Goal: Information Seeking & Learning: Learn about a topic

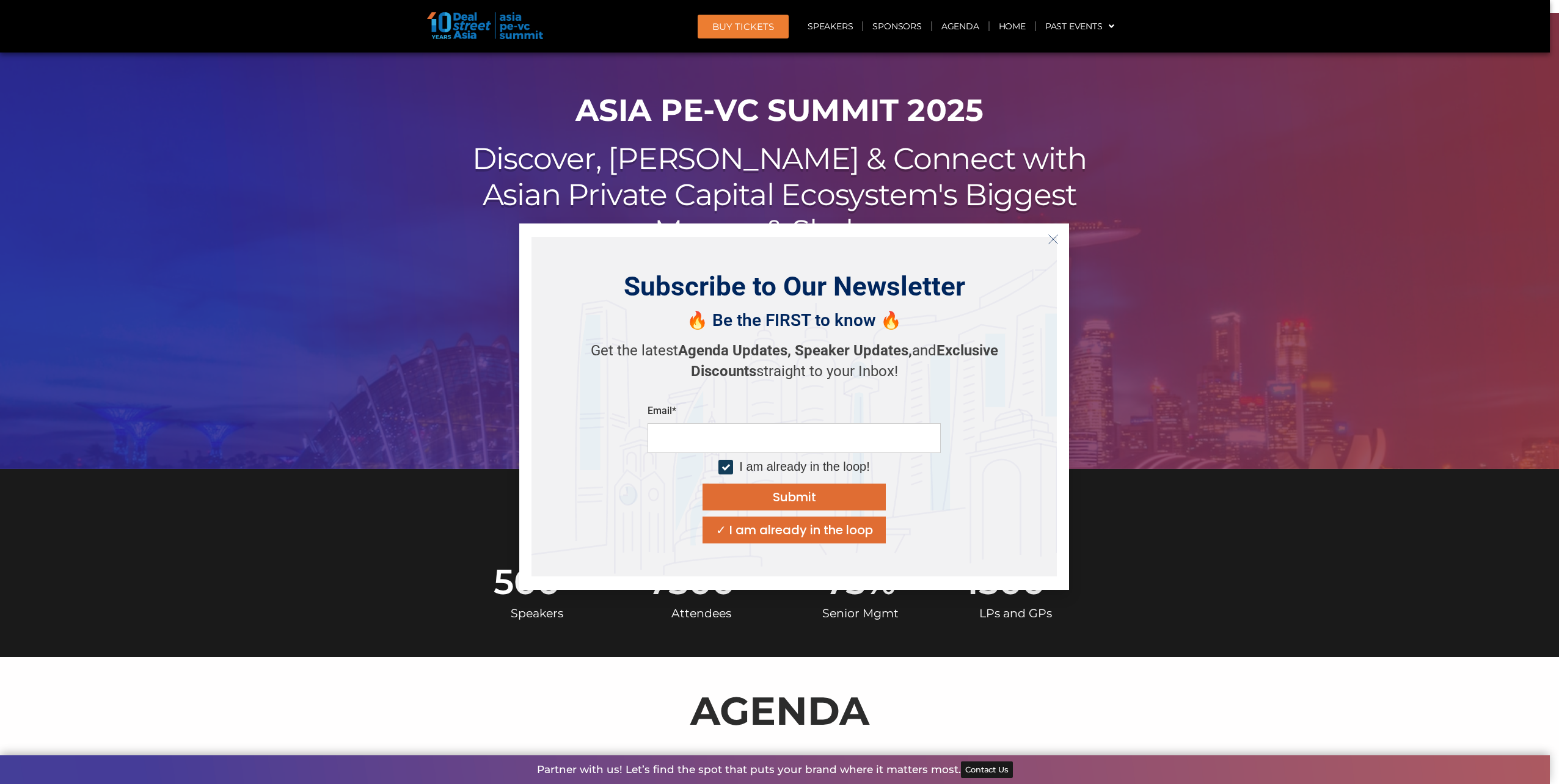
scroll to position [61, 0]
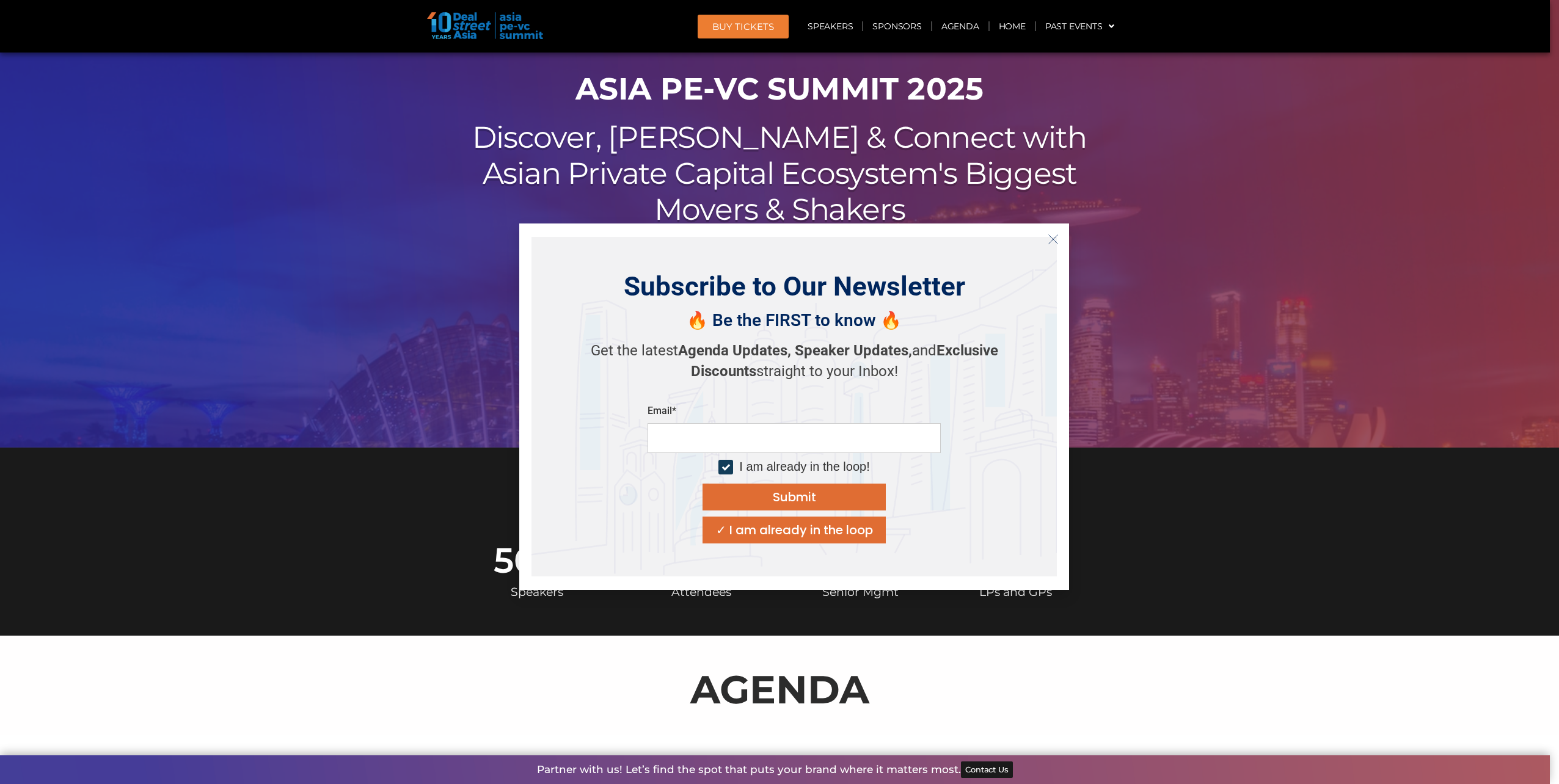
click at [1057, 235] on line "Close" at bounding box center [1053, 239] width 9 height 9
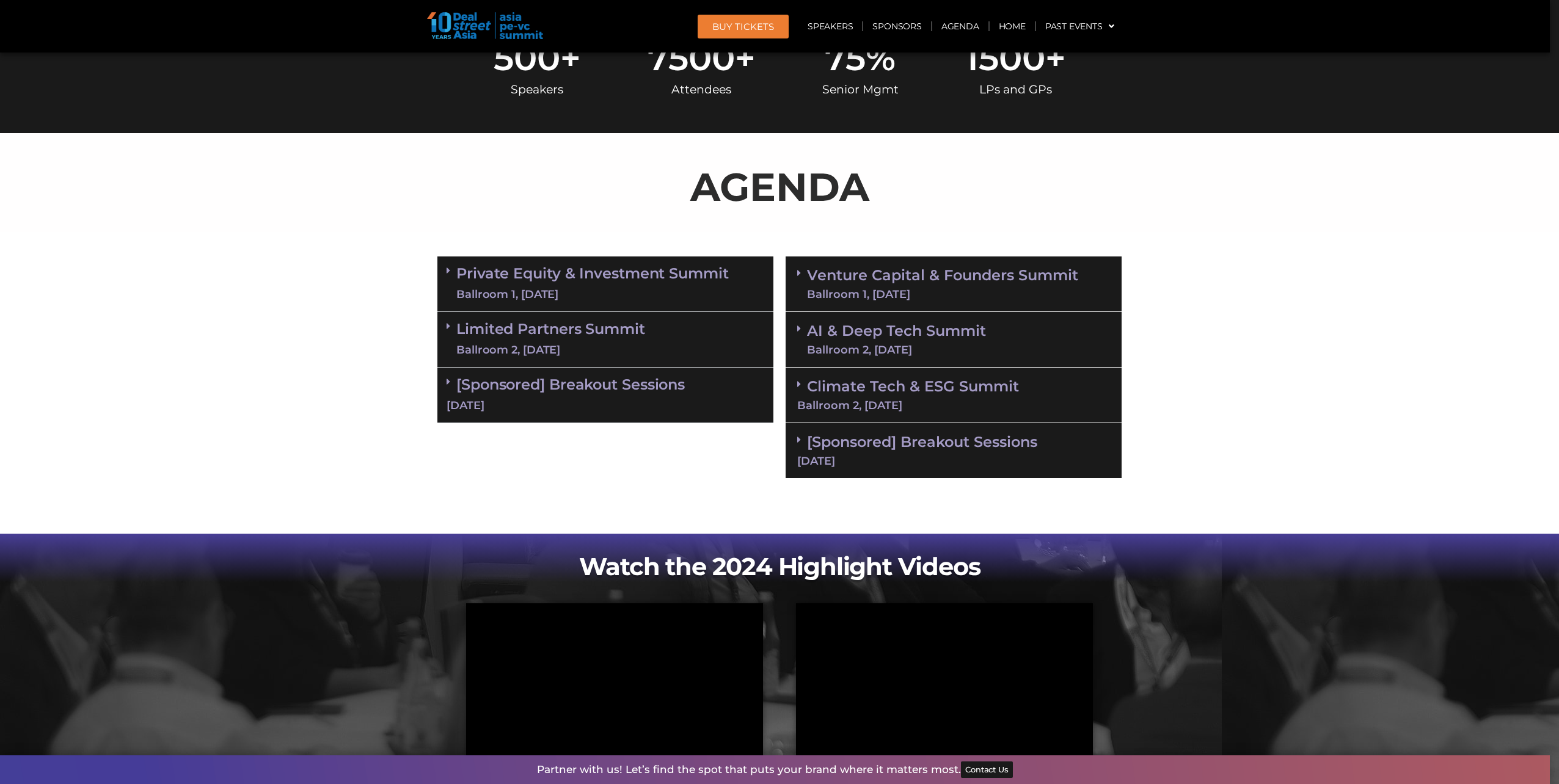
scroll to position [0, 0]
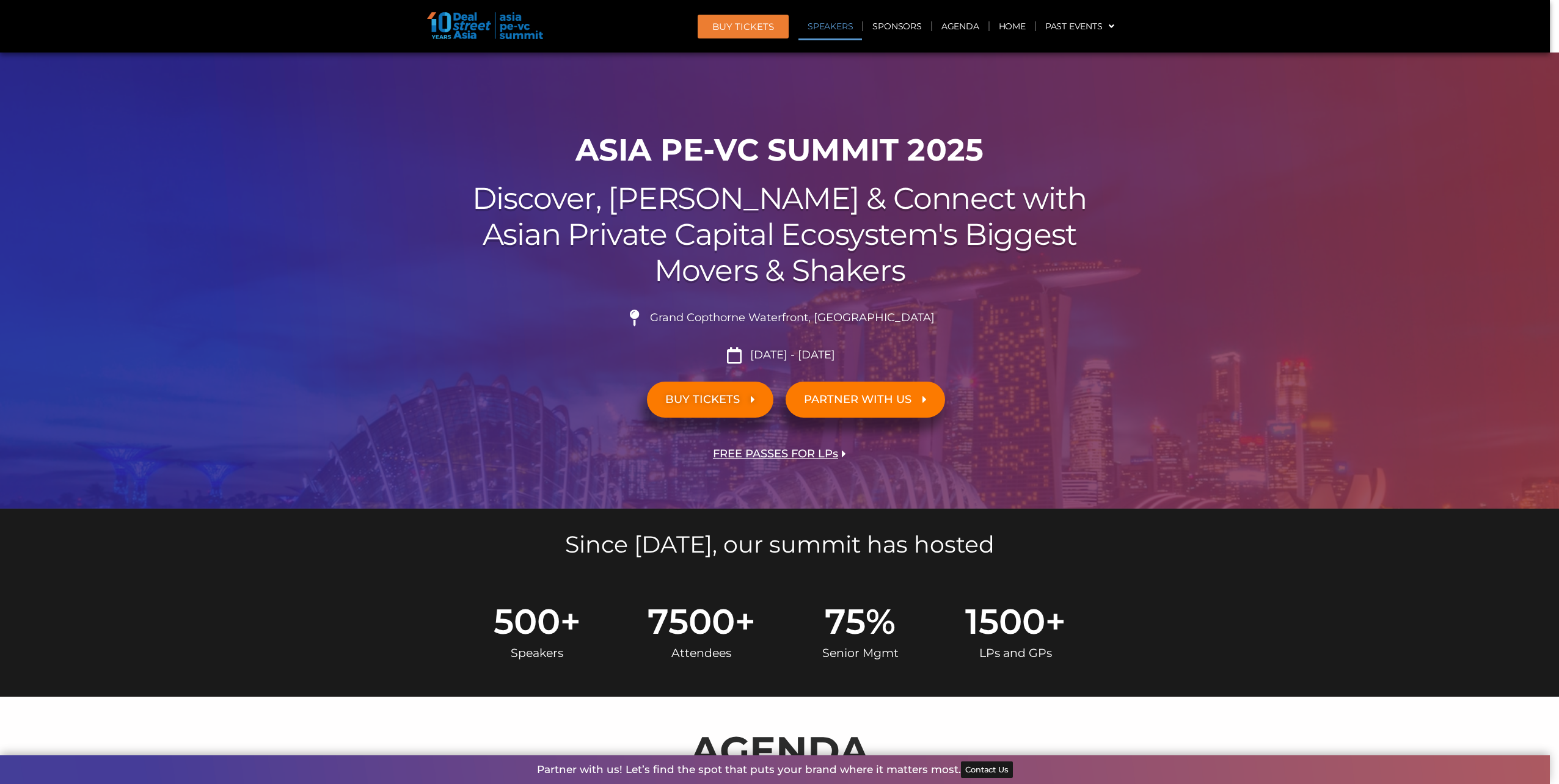
click at [850, 40] on link "Speakers" at bounding box center [830, 26] width 64 height 28
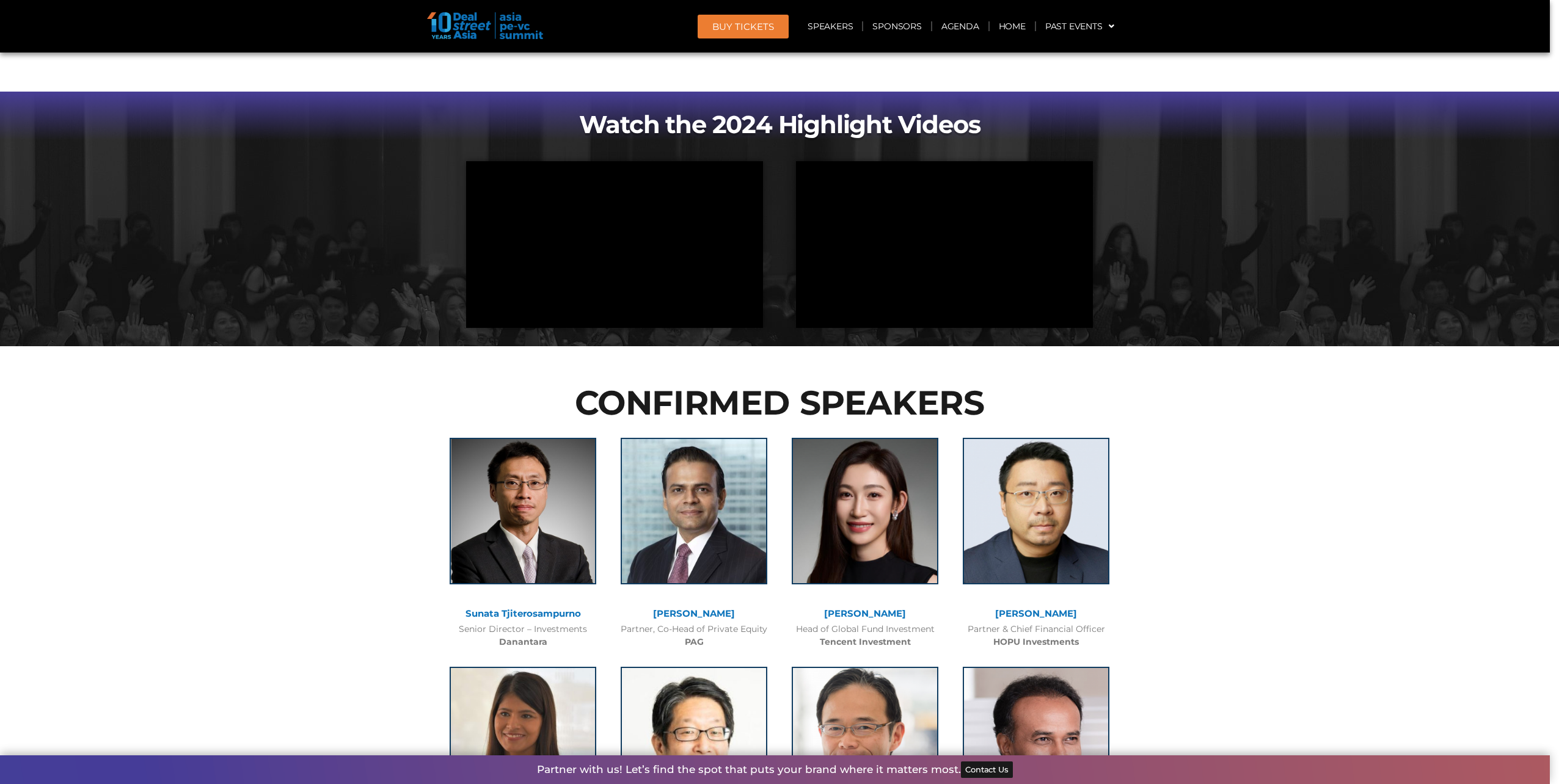
scroll to position [1060, 0]
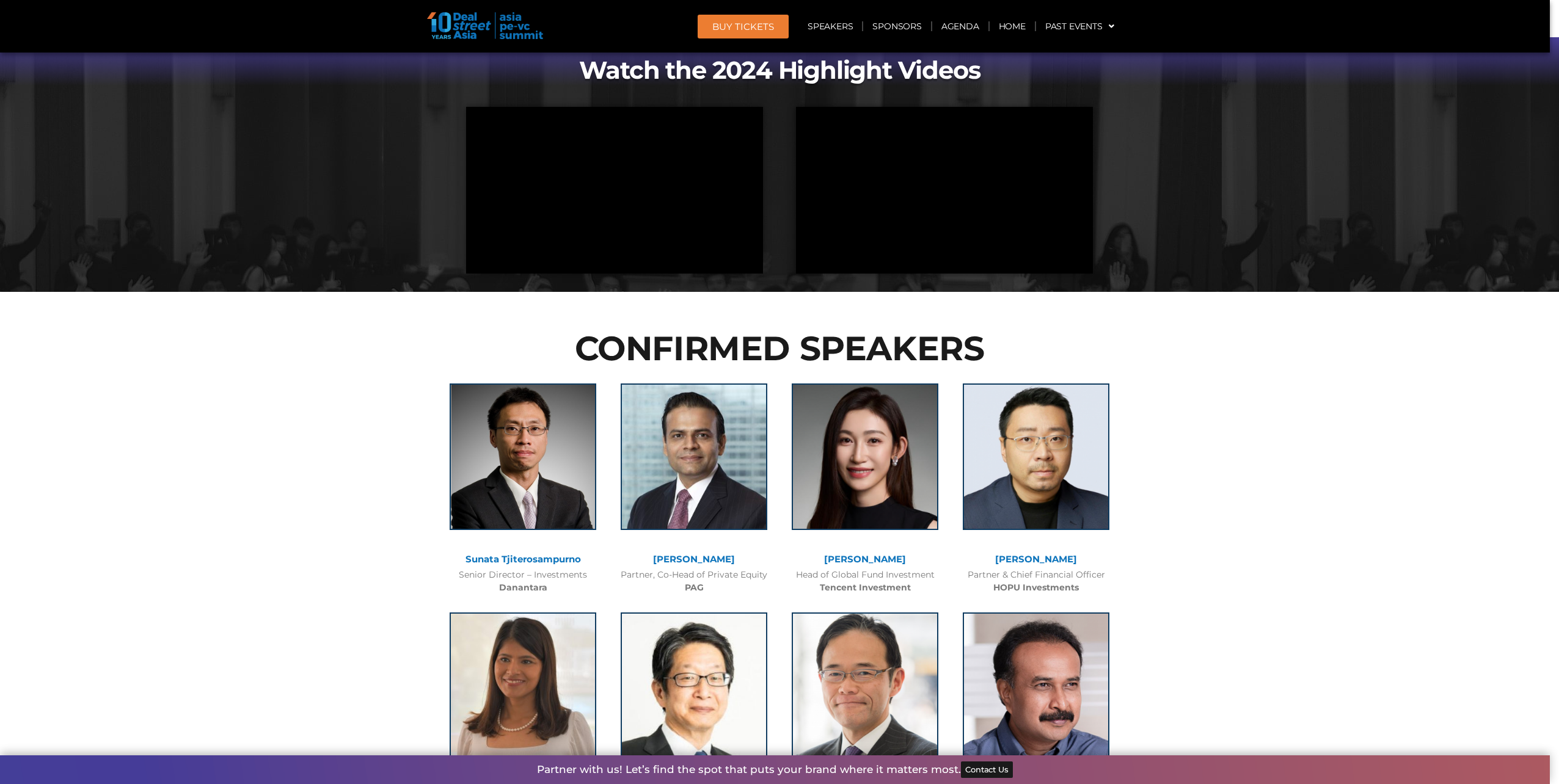
click at [543, 39] on img at bounding box center [485, 25] width 116 height 27
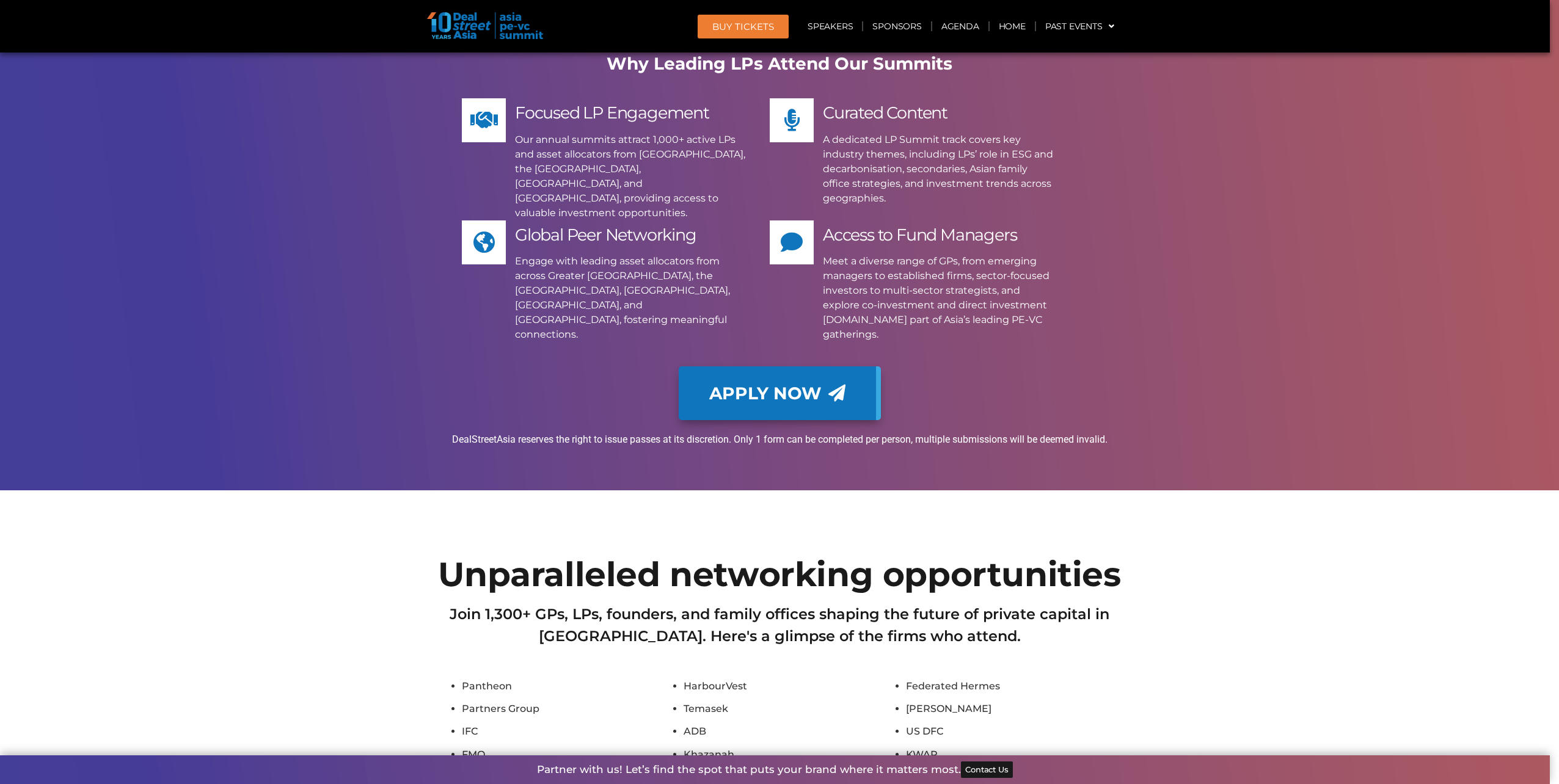
scroll to position [9942, 0]
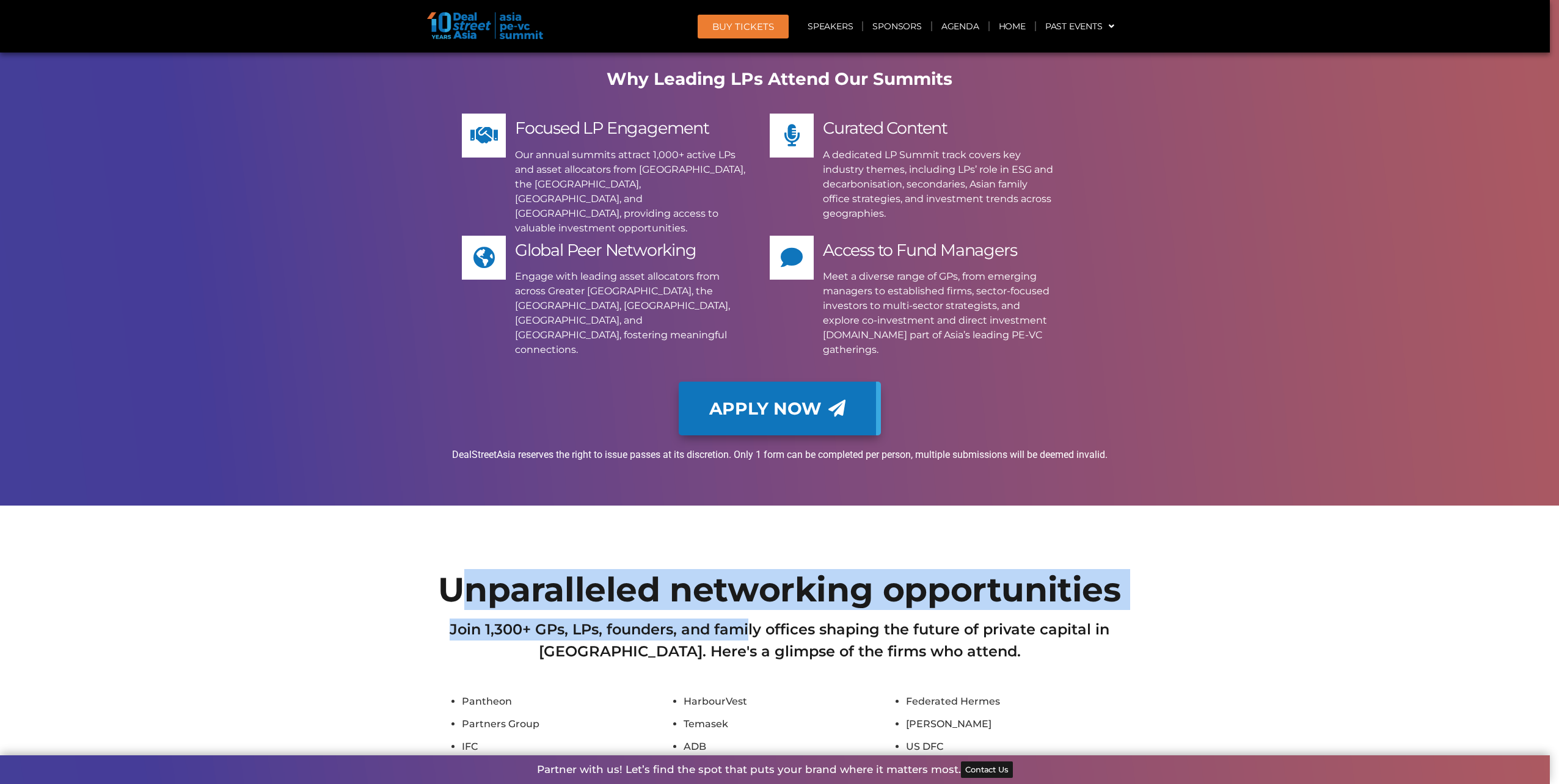
drag, startPoint x: 459, startPoint y: 203, endPoint x: 791, endPoint y: 224, distance: 332.7
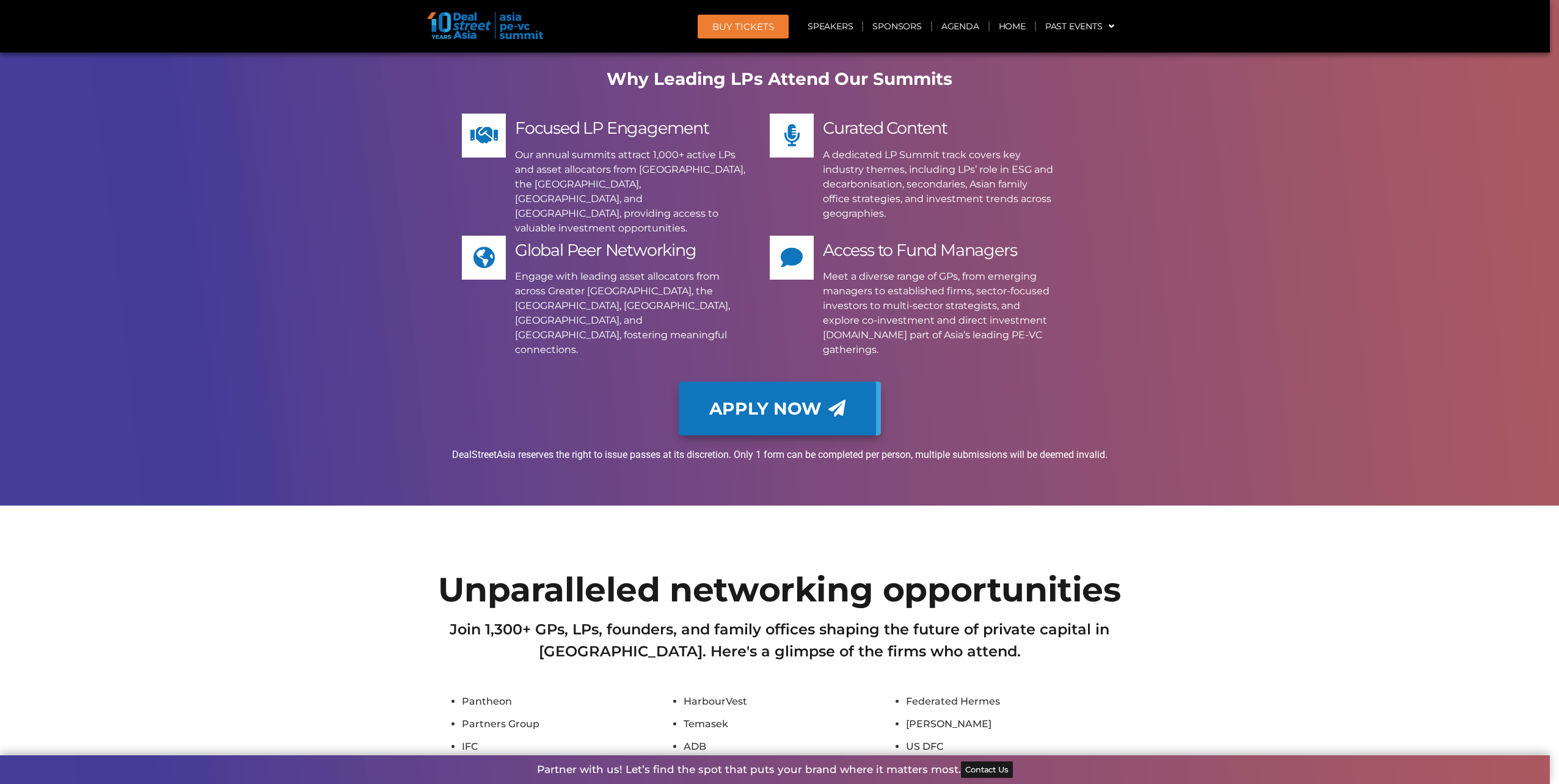
drag, startPoint x: 791, startPoint y: 224, endPoint x: 530, endPoint y: 253, distance: 262.6
click at [538, 618] on h2 "Join 1,300+ GPs, LPs, founders, and family offices shaping the future of privat…" at bounding box center [780, 640] width 684 height 44
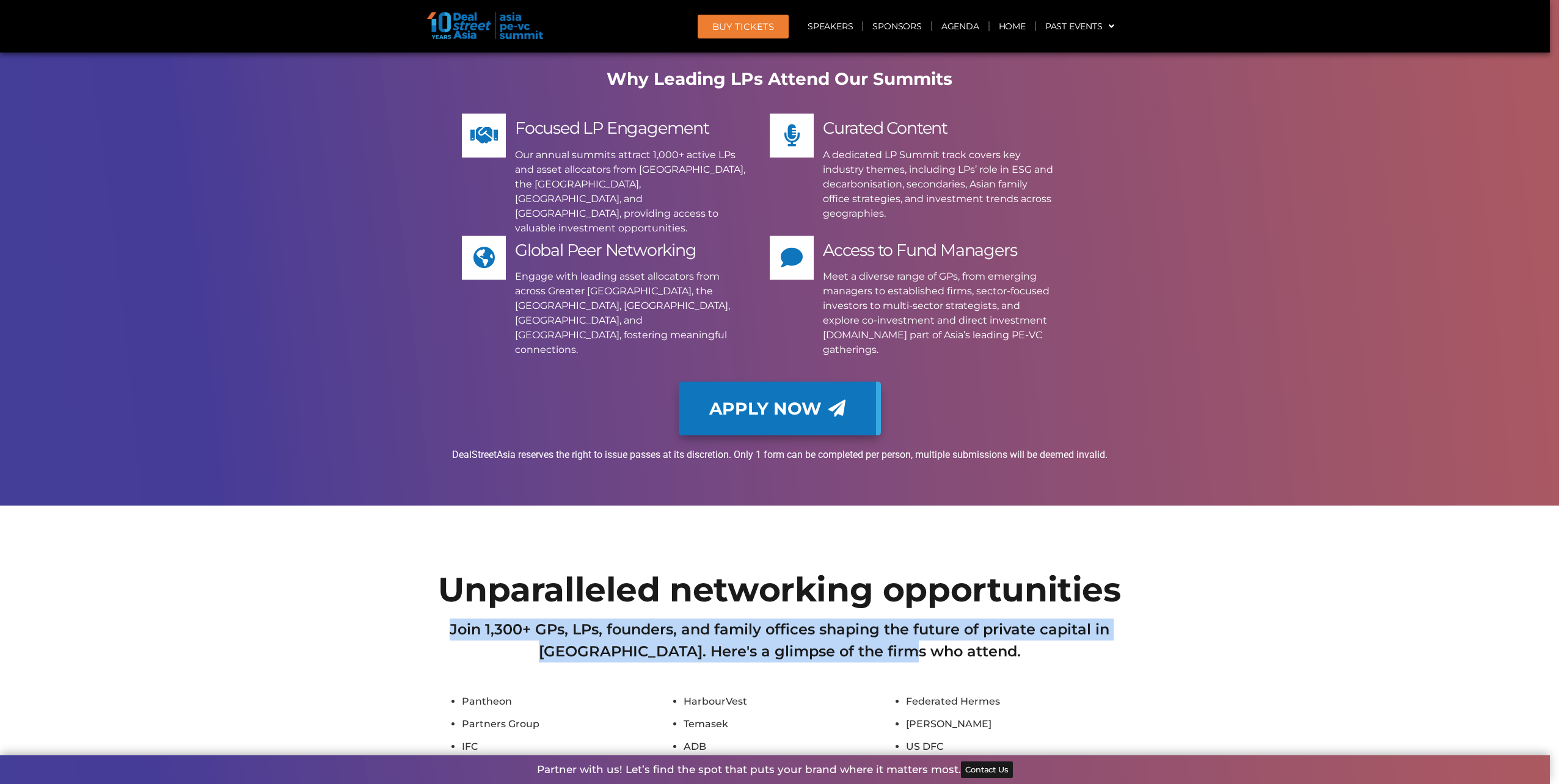
drag, startPoint x: 445, startPoint y: 230, endPoint x: 1064, endPoint y: 268, distance: 620.2
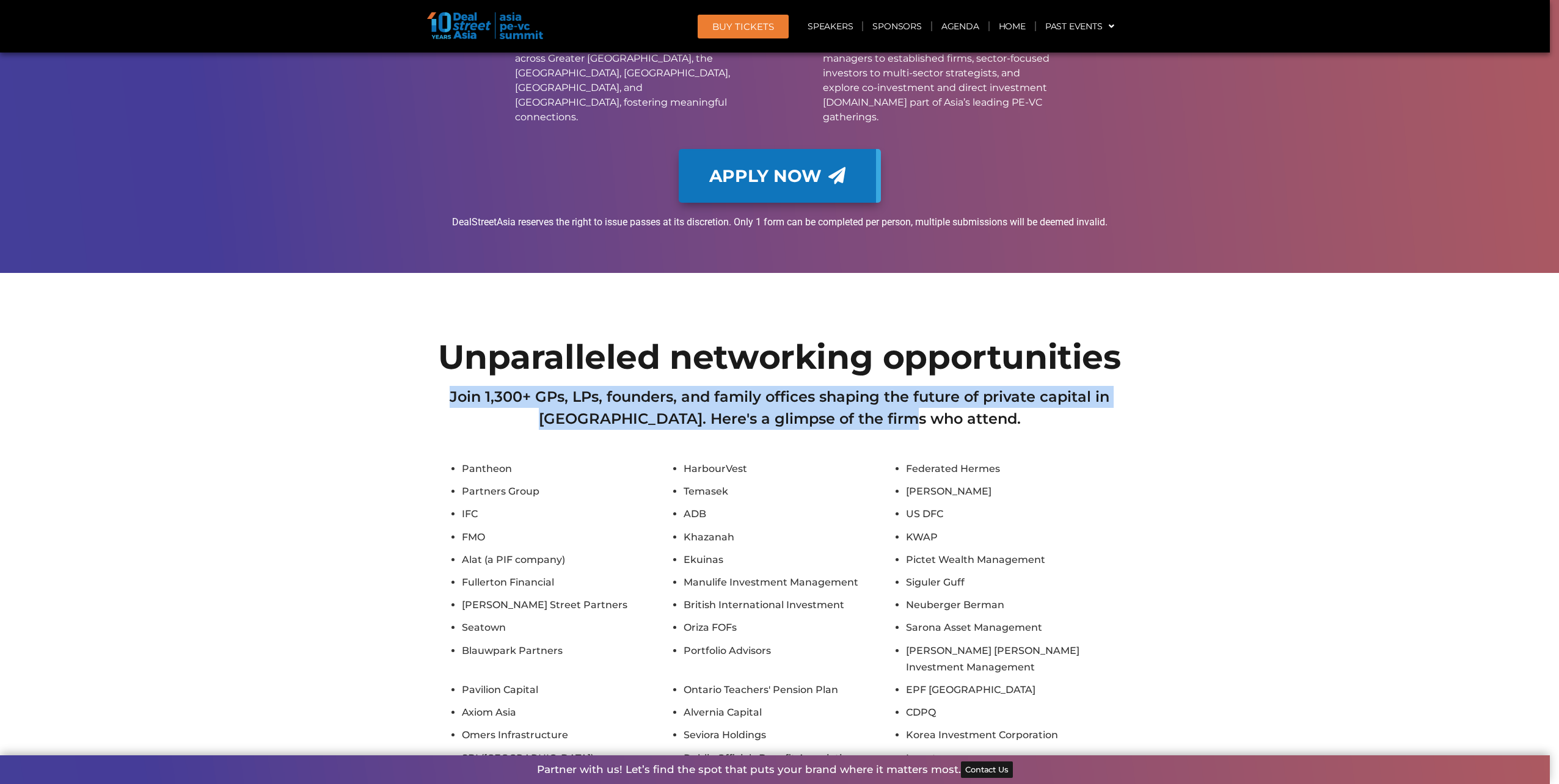
scroll to position [10186, 0]
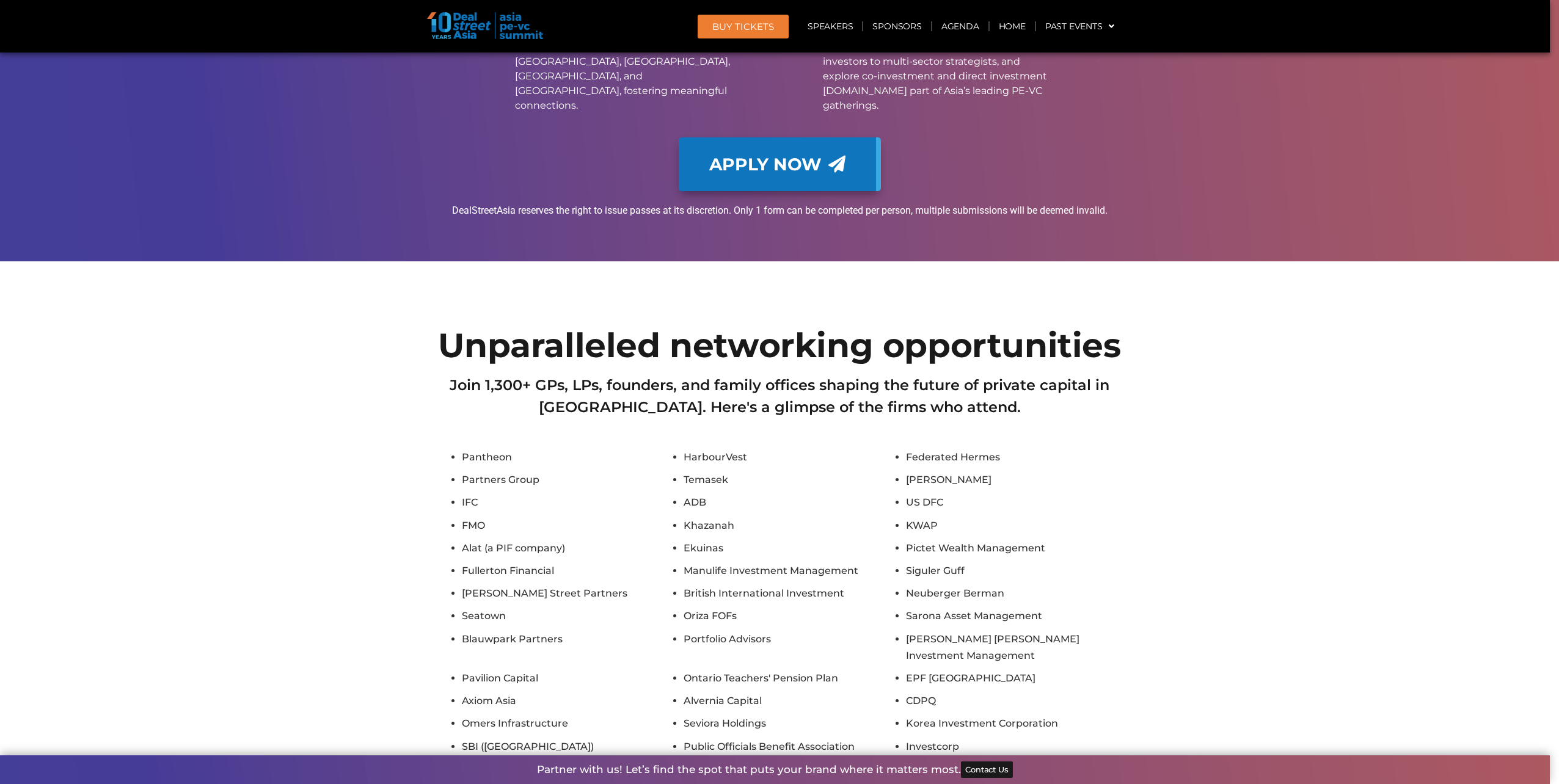
click at [752, 615] on div "Pantheon HarbourVest Federated Hermes Partners Group Temasek [PERSON_NAME] IFC …" at bounding box center [780, 760] width 684 height 623
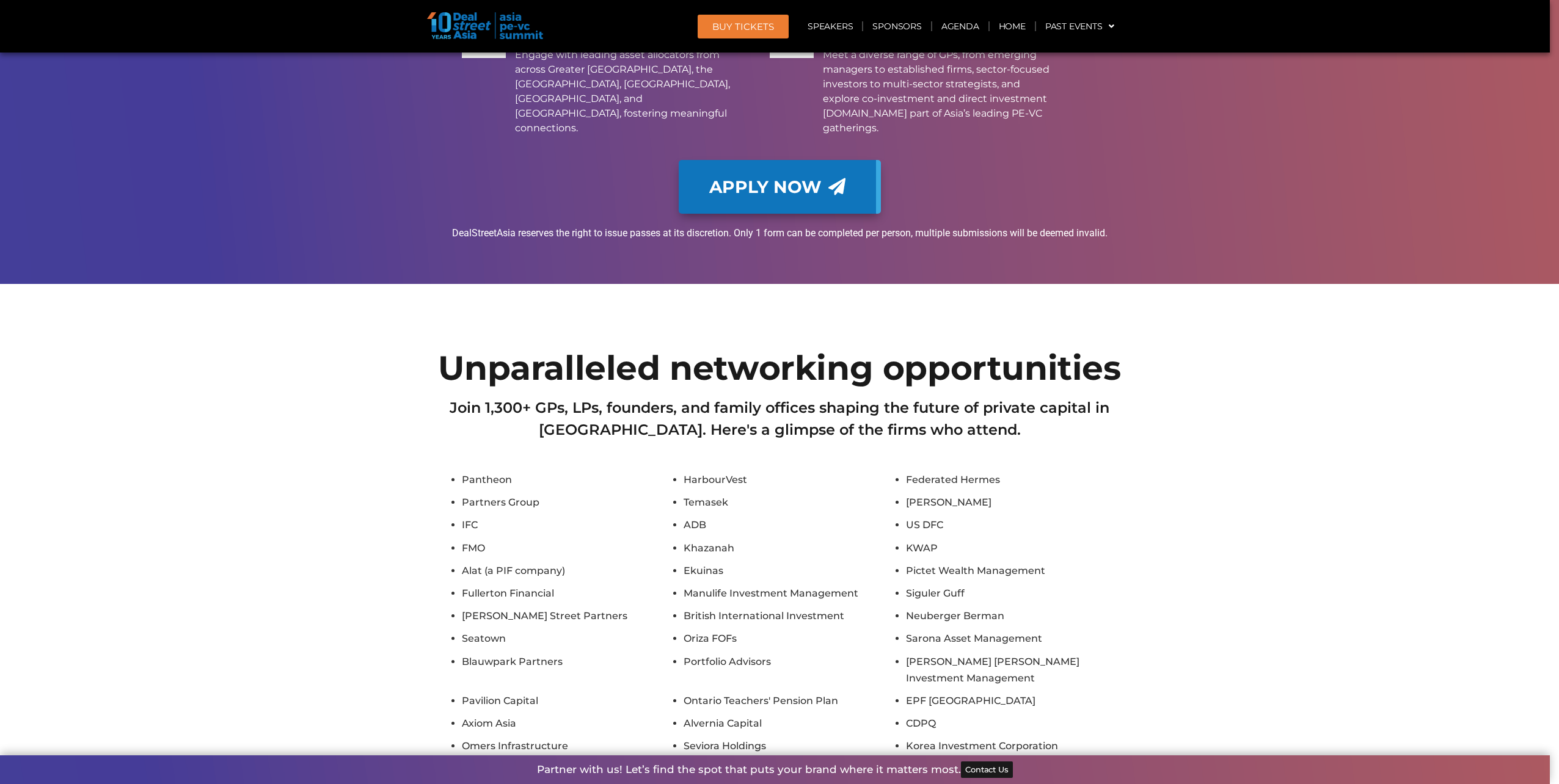
scroll to position [10064, 0]
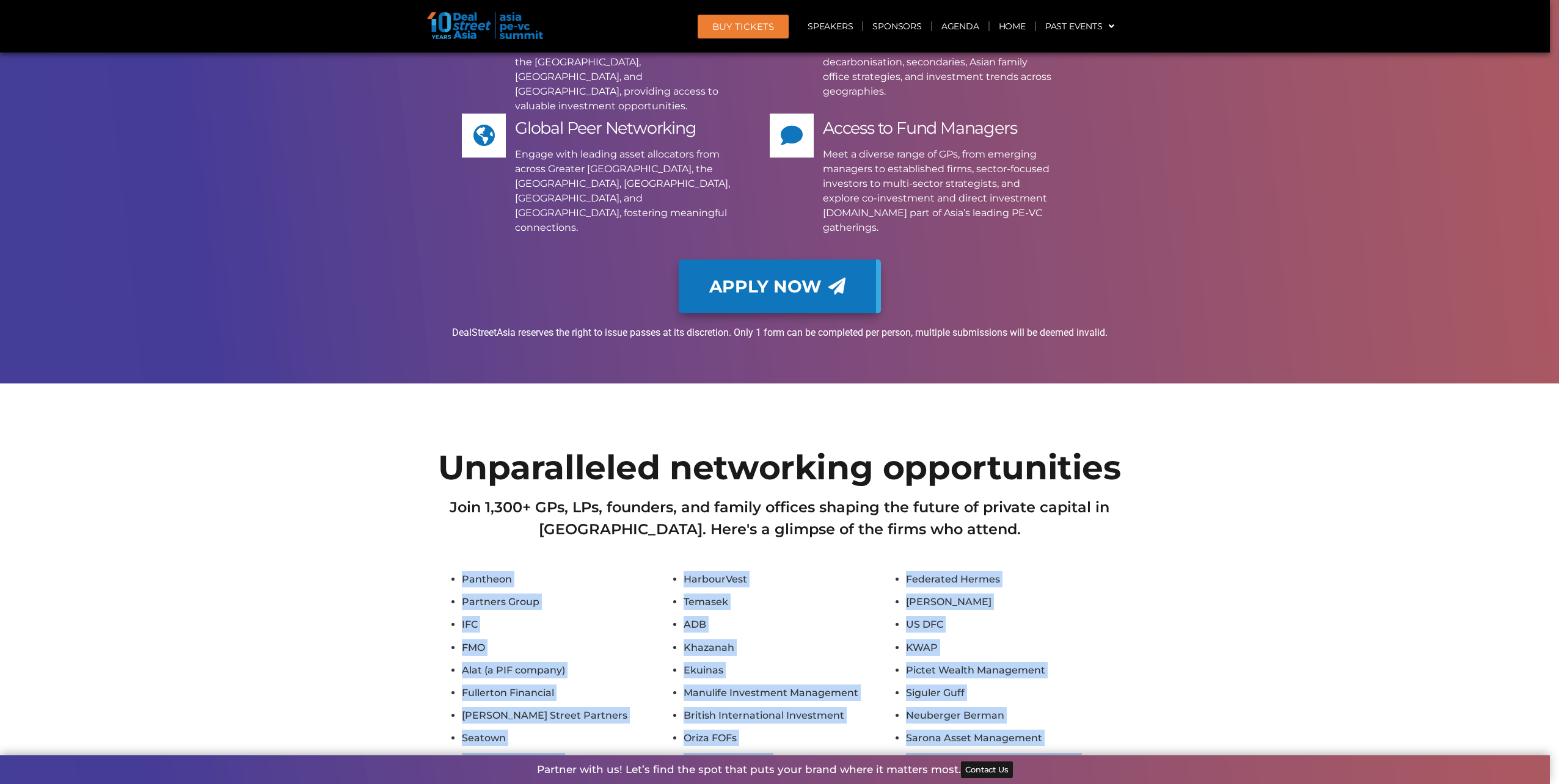
drag, startPoint x: 459, startPoint y: 162, endPoint x: 1008, endPoint y: 686, distance: 758.9
copy ul "Pantheon HarbourVest Federated Hermes Partners Group Temasek [PERSON_NAME] IFC …"
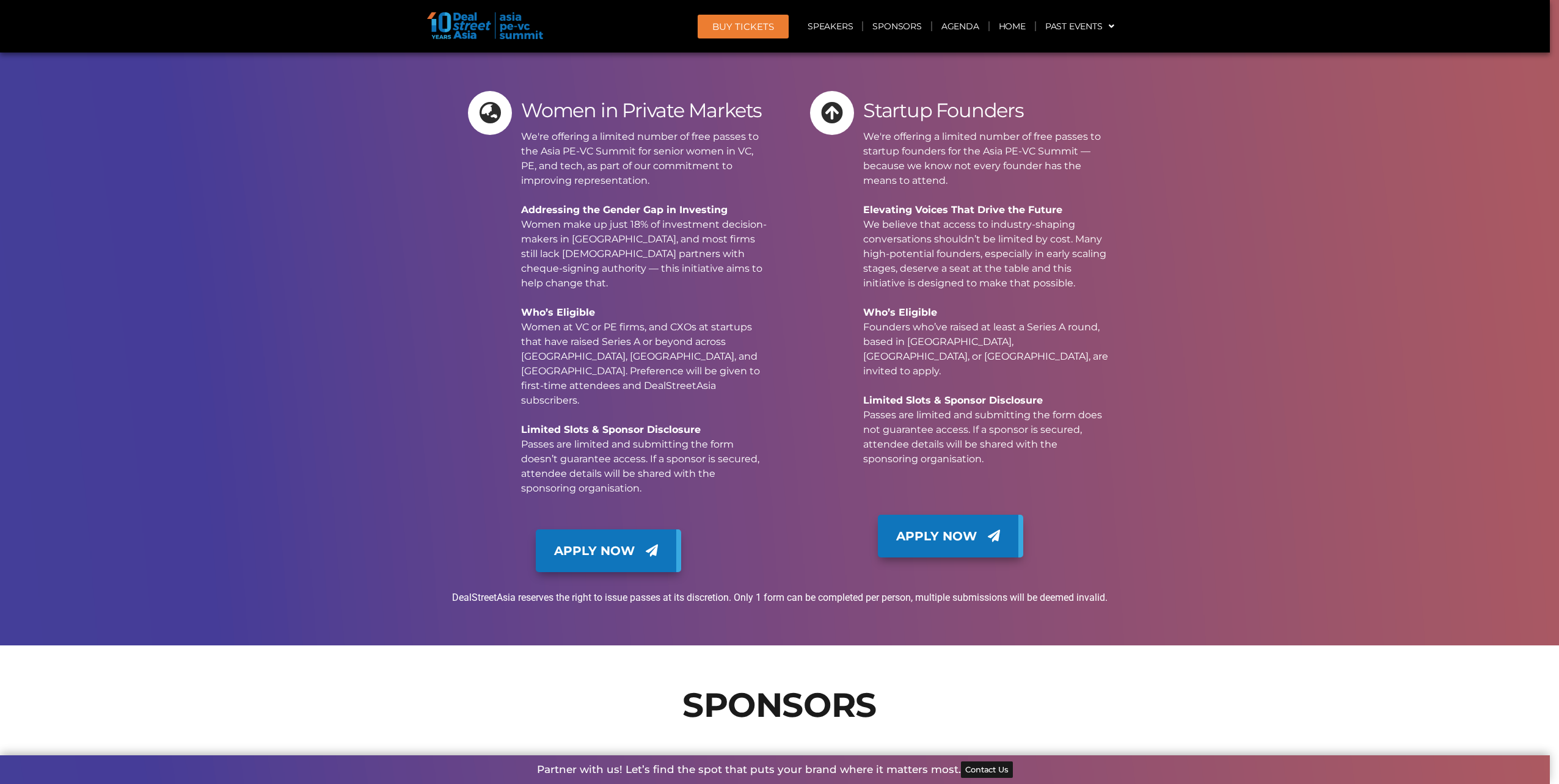
scroll to position [11530, 0]
